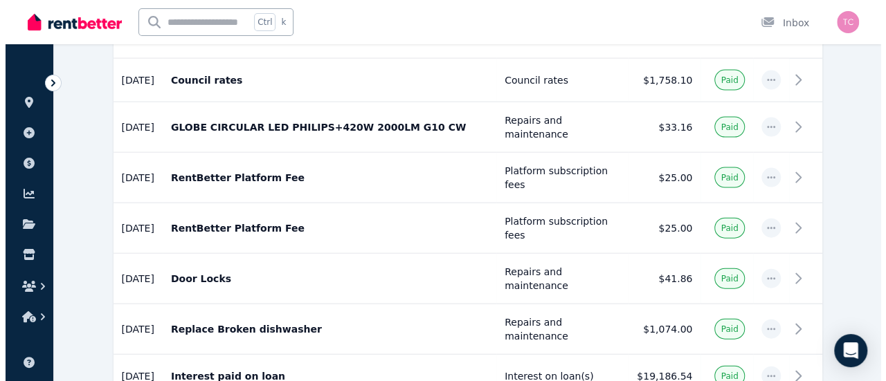
scroll to position [1447, 0]
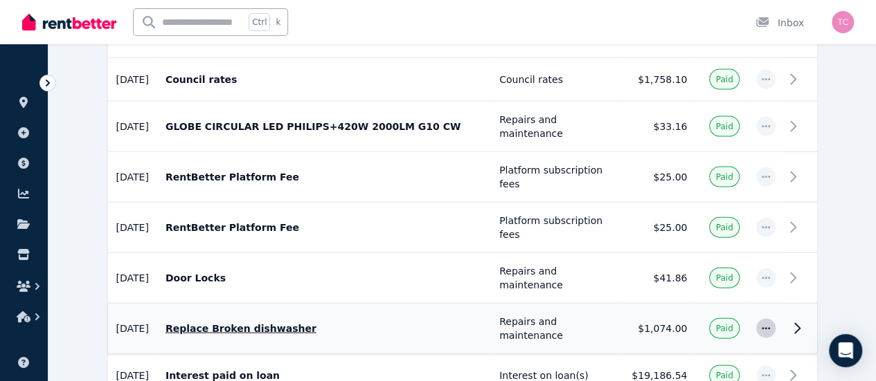
click at [771, 324] on icon "button" at bounding box center [765, 329] width 11 height 10
click at [764, 358] on span "Edit expense" at bounding box center [720, 366] width 89 height 17
select select "**********"
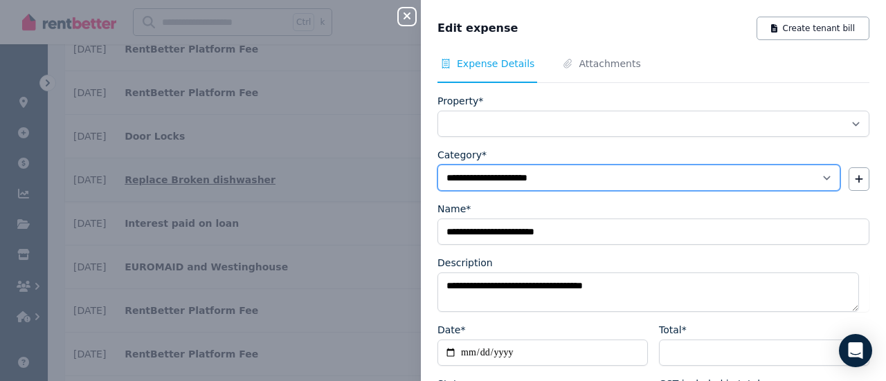
select select "**********"
click at [537, 185] on select "**********" at bounding box center [638, 178] width 403 height 26
select select "**********"
click at [437, 165] on select "**********" at bounding box center [638, 178] width 403 height 26
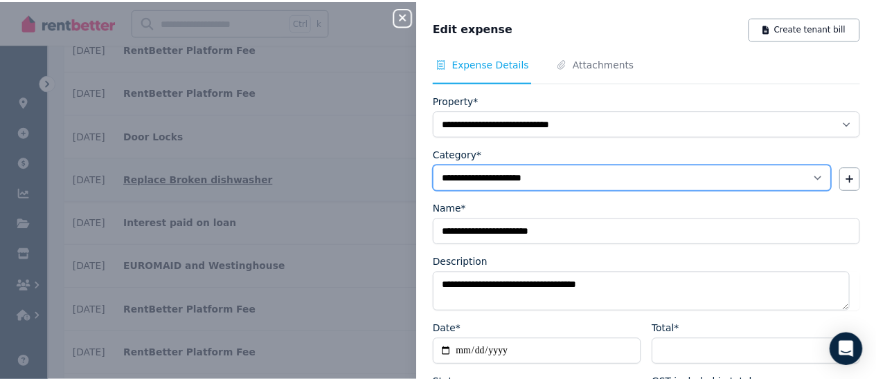
scroll to position [134, 0]
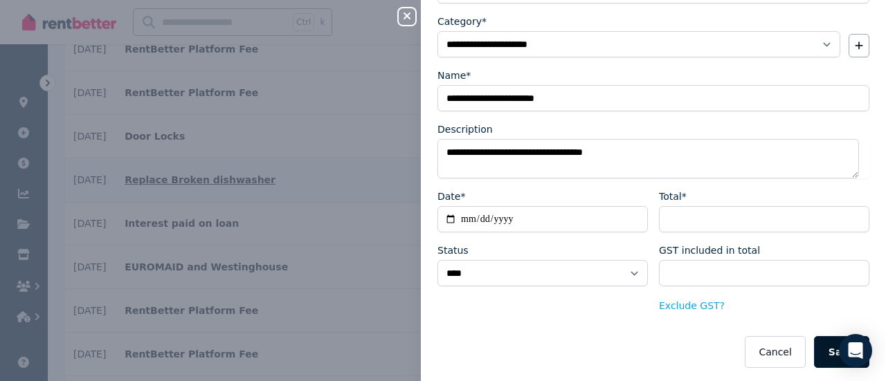
click at [821, 340] on button "Save" at bounding box center [841, 352] width 55 height 32
click at [403, 14] on icon "button" at bounding box center [407, 15] width 17 height 11
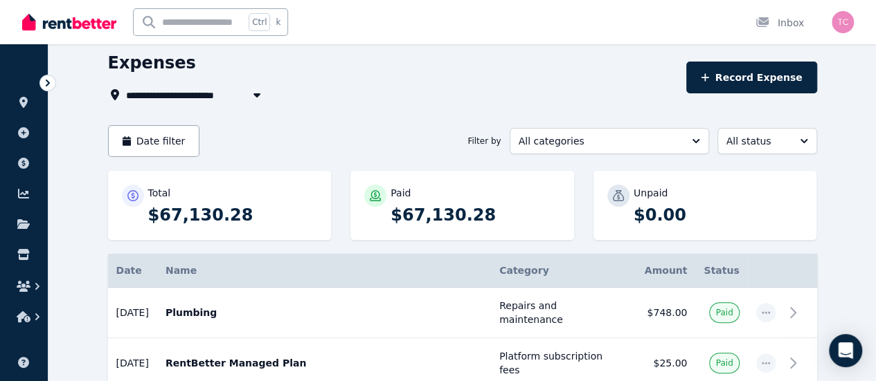
scroll to position [0, 0]
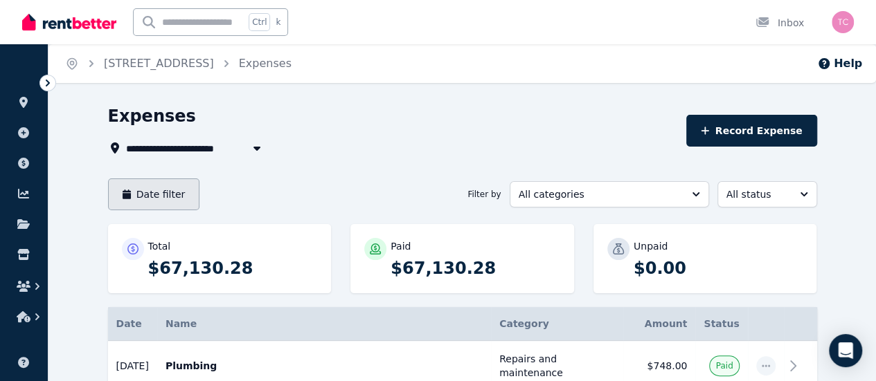
click at [119, 187] on button "Date filter" at bounding box center [154, 195] width 92 height 32
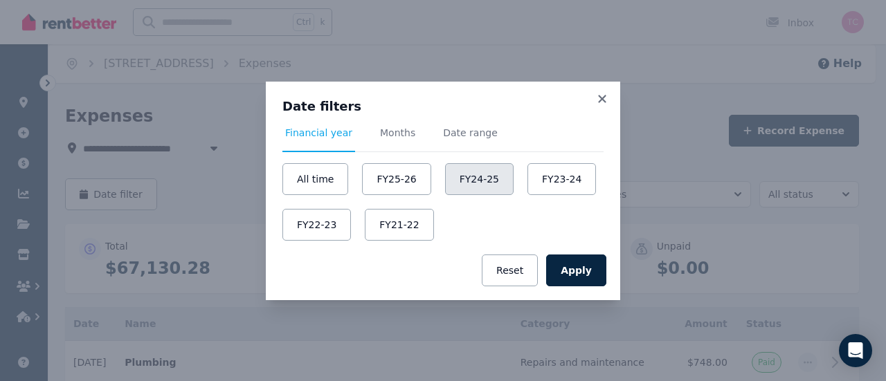
click at [468, 179] on button "FY24-25" at bounding box center [479, 179] width 69 height 32
click at [598, 291] on div "Apply Reset" at bounding box center [443, 271] width 354 height 60
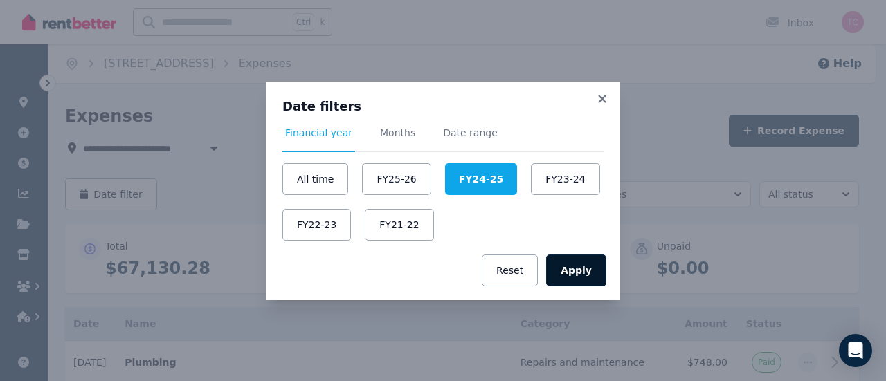
click at [585, 276] on button "Apply" at bounding box center [576, 271] width 60 height 32
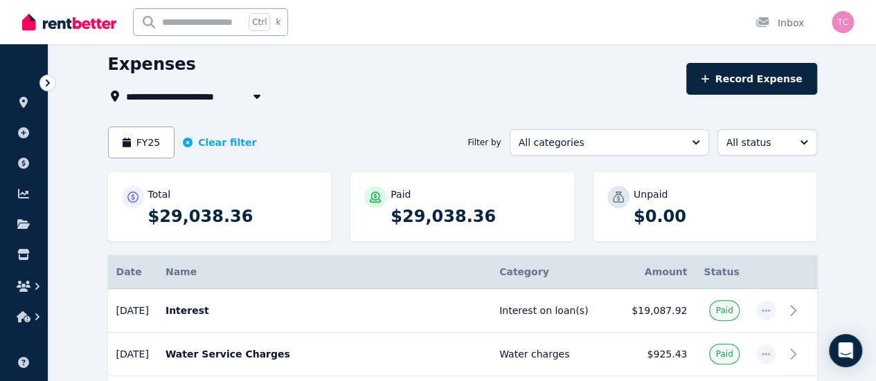
scroll to position [53, 0]
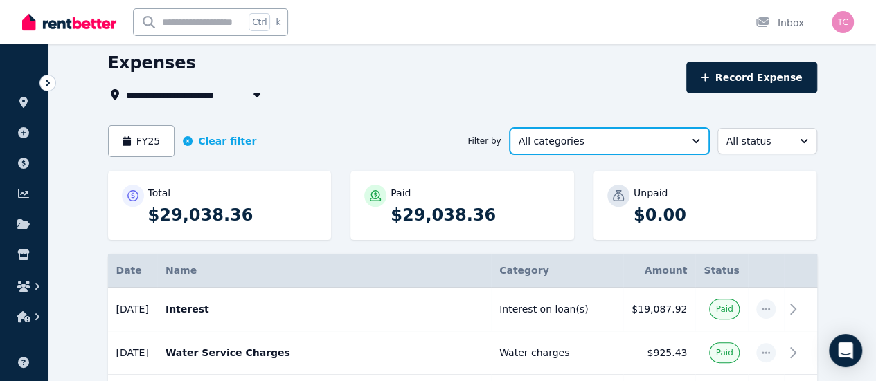
click at [581, 129] on button "All categories" at bounding box center [608, 141] width 199 height 26
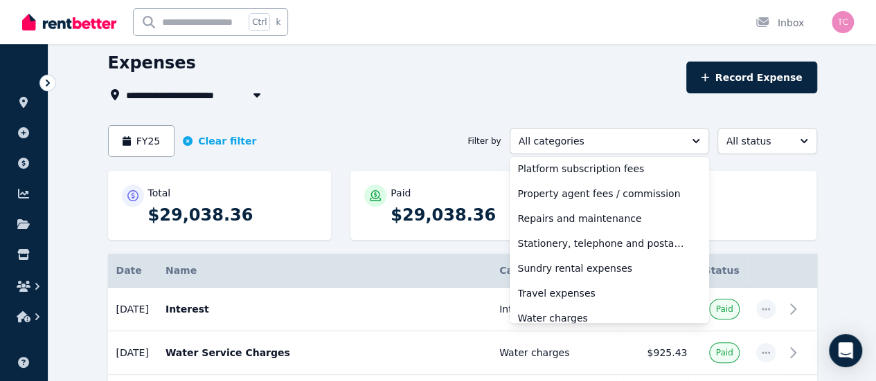
scroll to position [462, 0]
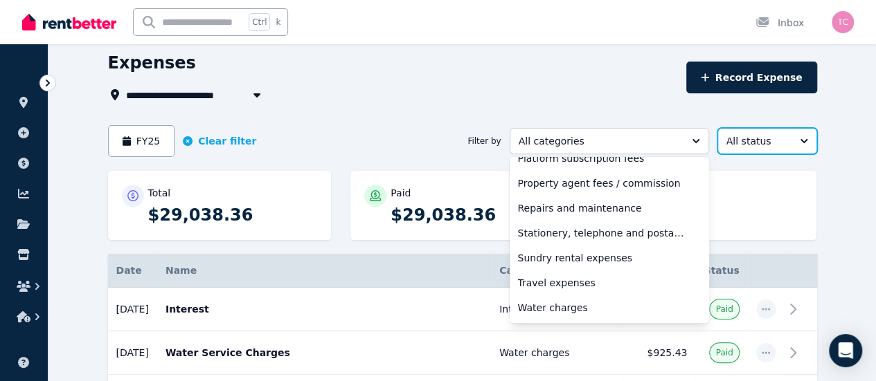
click at [788, 145] on span "All status" at bounding box center [757, 141] width 62 height 14
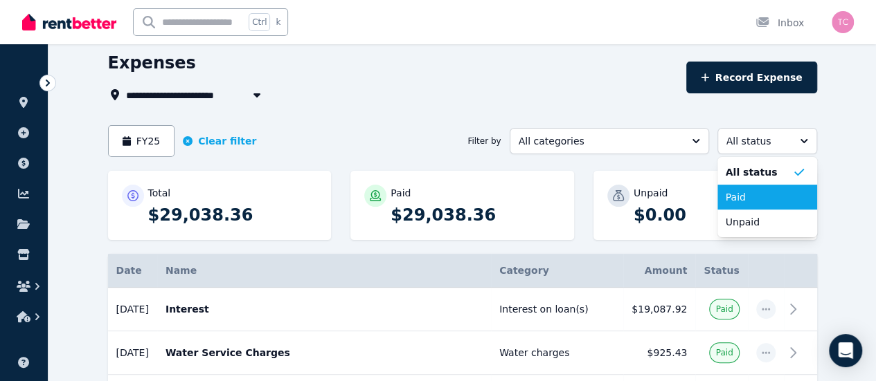
click at [786, 195] on span "Paid" at bounding box center [758, 197] width 66 height 14
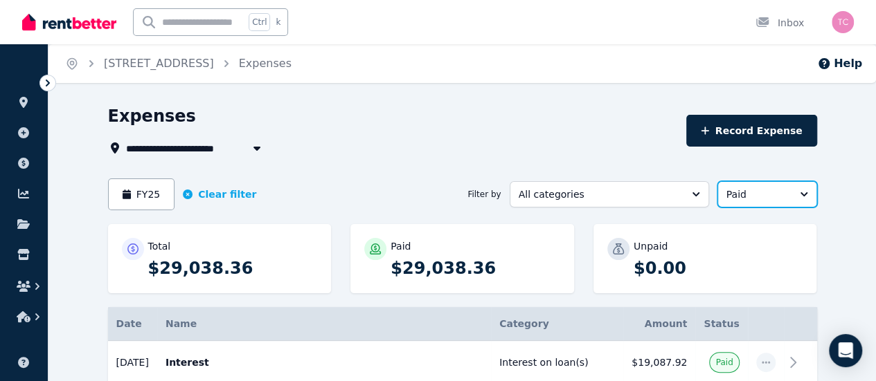
click at [786, 195] on span "Paid" at bounding box center [757, 195] width 62 height 14
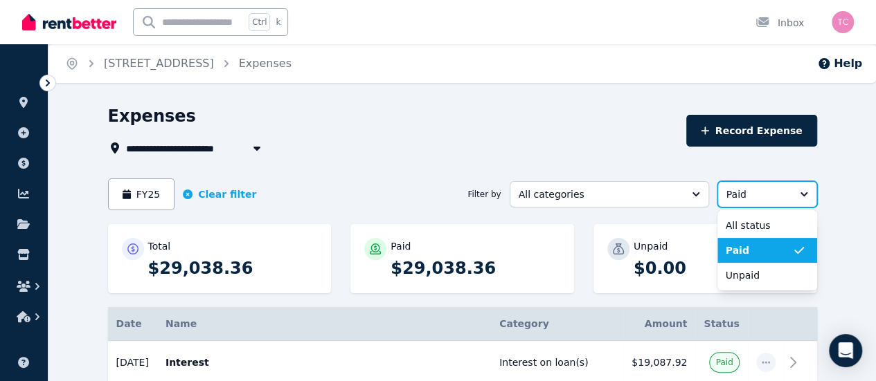
click at [786, 195] on span "Paid" at bounding box center [757, 195] width 62 height 14
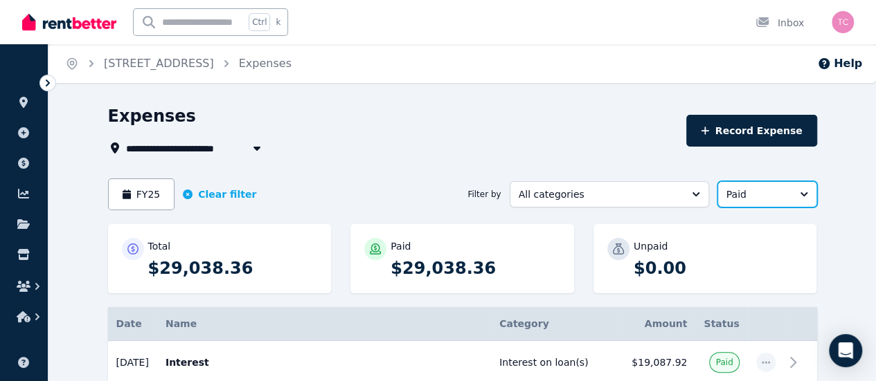
click at [788, 204] on button "Paid" at bounding box center [767, 194] width 100 height 26
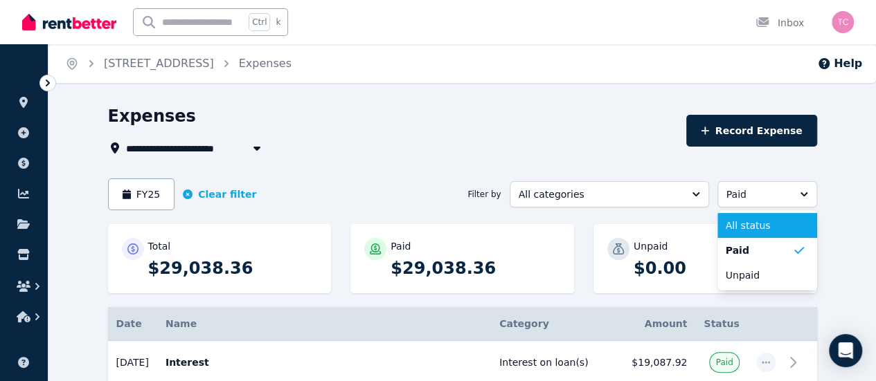
click at [792, 228] on span "All status" at bounding box center [758, 226] width 66 height 14
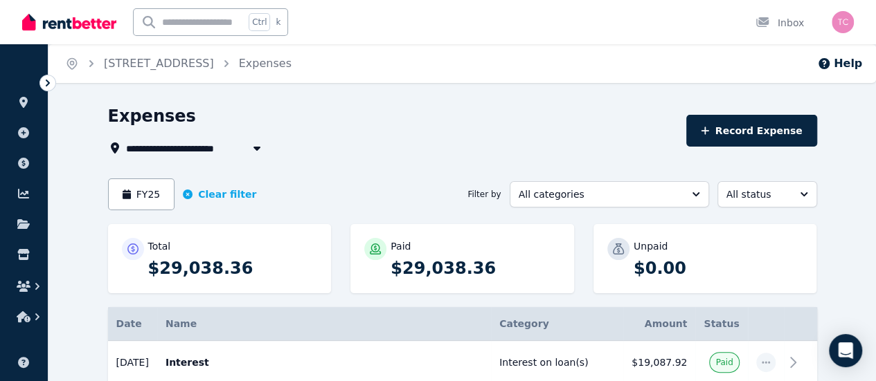
click at [266, 113] on div "Expenses" at bounding box center [393, 118] width 570 height 26
click at [426, 118] on div "Expenses" at bounding box center [393, 118] width 570 height 26
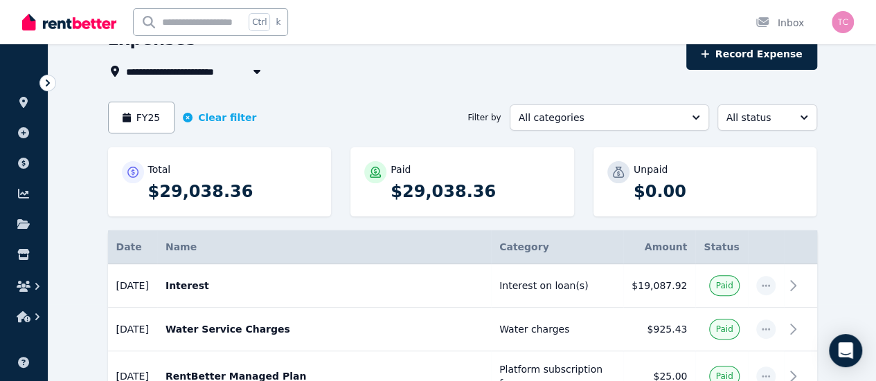
scroll to position [57, 0]
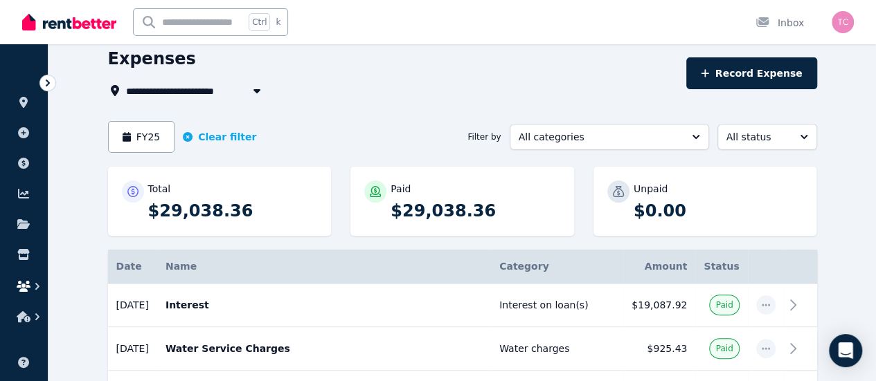
click at [31, 290] on icon "button" at bounding box center [37, 287] width 14 height 14
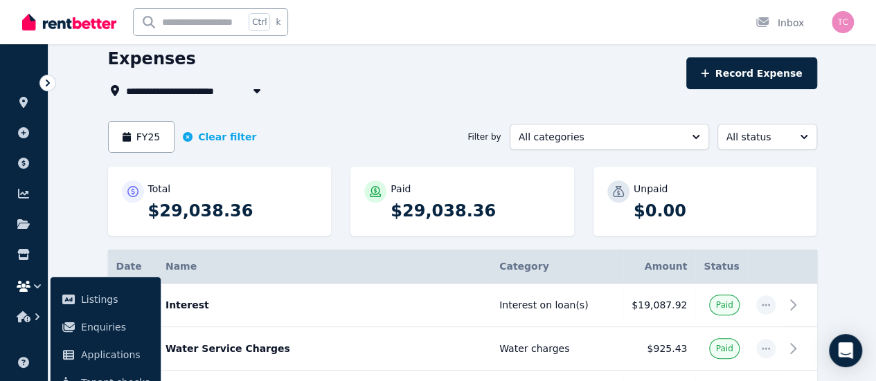
click at [449, 145] on div "FY25 Clear filter Filter by All categories All status" at bounding box center [462, 137] width 709 height 32
